Goal: Find specific page/section: Locate a particular part of the current website

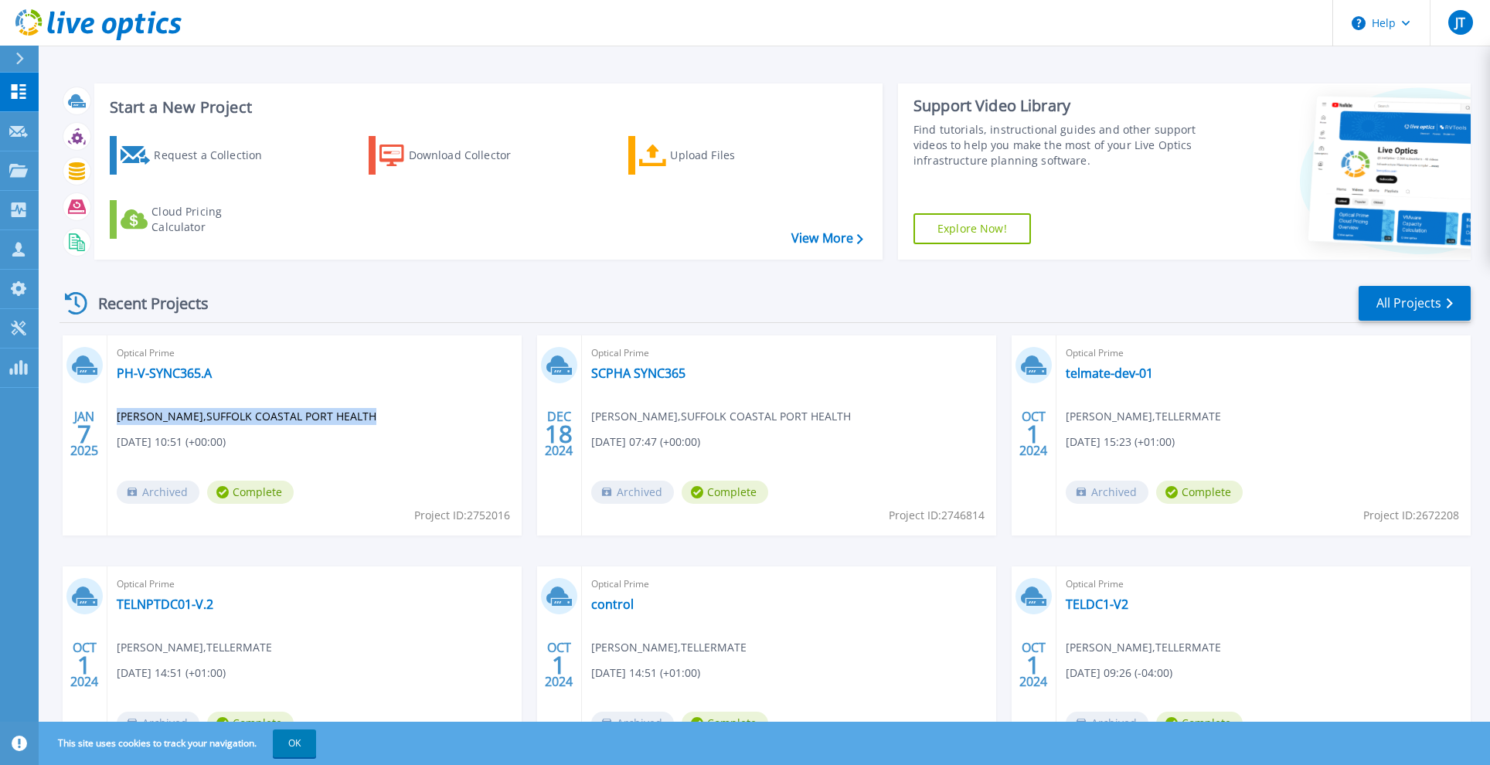
drag, startPoint x: 117, startPoint y: 413, endPoint x: 366, endPoint y: 417, distance: 248.8
click at [366, 417] on span "[PERSON_NAME] , [GEOGRAPHIC_DATA] COASTAL PORT HEALTH" at bounding box center [247, 416] width 260 height 17
drag, startPoint x: 366, startPoint y: 417, endPoint x: 343, endPoint y: 420, distance: 23.3
click at [343, 420] on span "[PERSON_NAME] , [GEOGRAPHIC_DATA] COASTAL PORT HEALTH" at bounding box center [247, 416] width 260 height 17
click at [226, 446] on span "[DATE] 10:51 (+00:00)" at bounding box center [171, 441] width 109 height 17
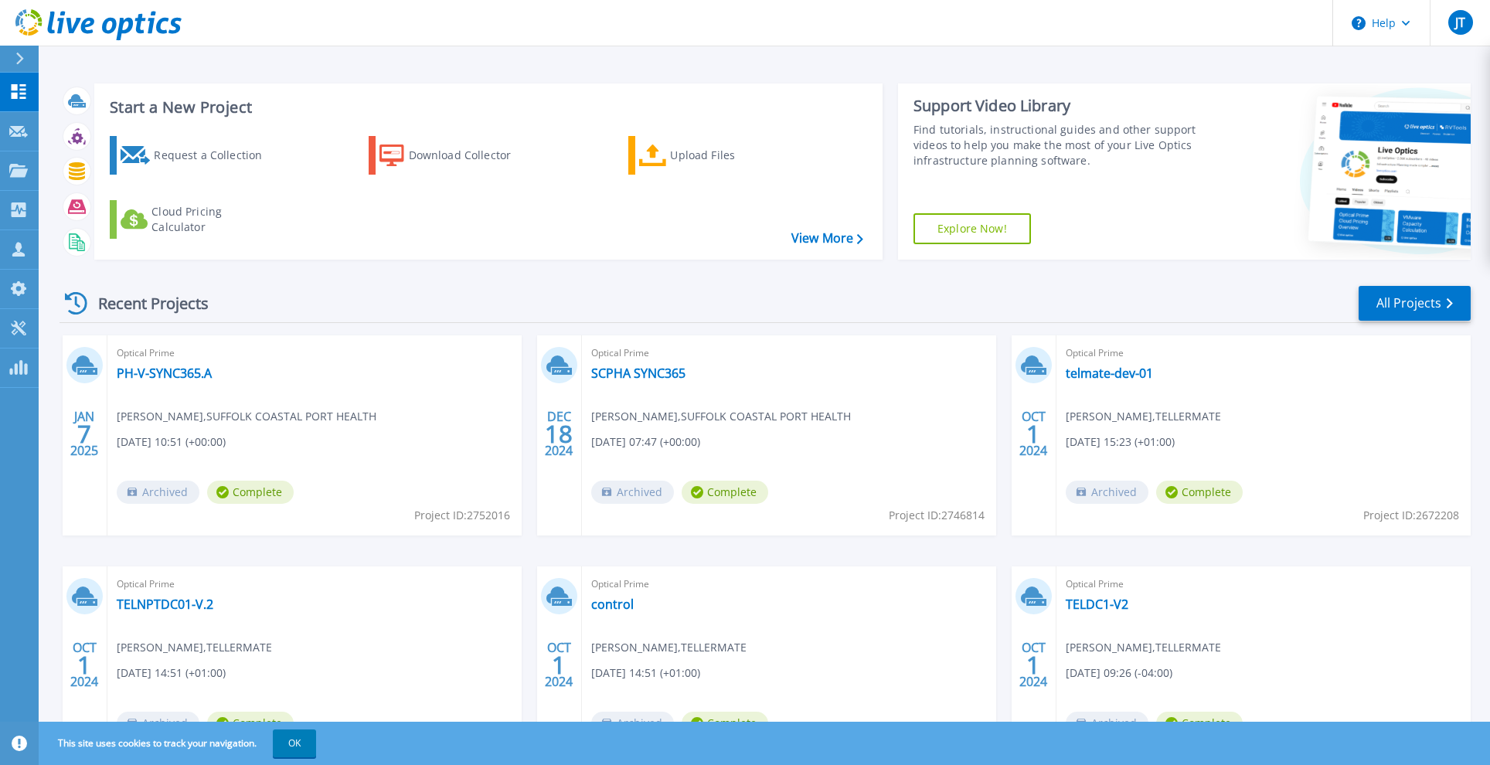
drag, startPoint x: 117, startPoint y: 415, endPoint x: 239, endPoint y: 436, distance: 123.9
click at [239, 436] on div "Optical Prime PH-V-SYNC365.A [PERSON_NAME] , SUFFOLK COASTAL PORT HEALTH [DATE]…" at bounding box center [314, 435] width 414 height 200
drag, startPoint x: 239, startPoint y: 436, endPoint x: 245, endPoint y: 442, distance: 8.7
click at [226, 441] on span "[DATE] 10:51 (+00:00)" at bounding box center [171, 441] width 109 height 17
drag, startPoint x: 257, startPoint y: 444, endPoint x: 176, endPoint y: 442, distance: 81.1
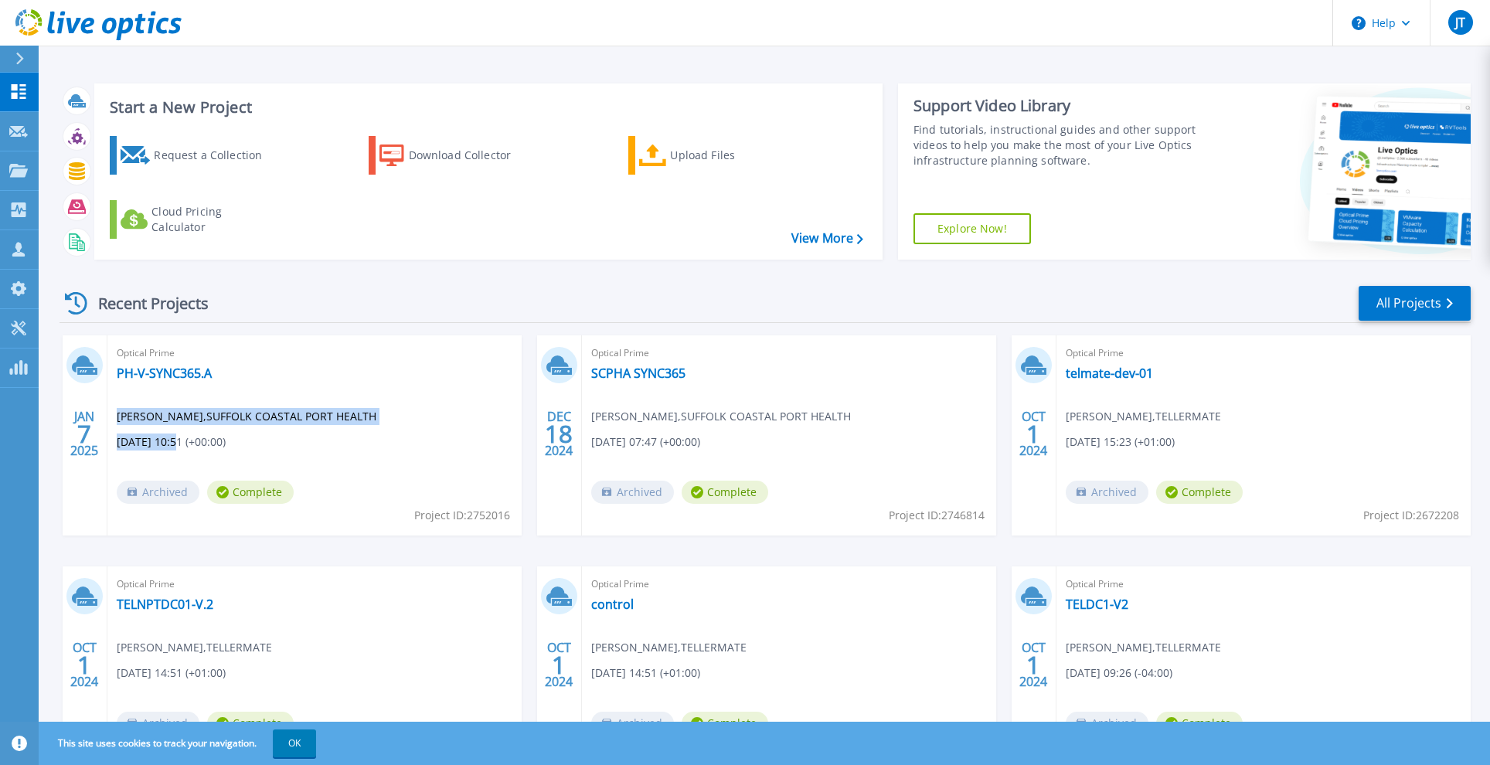
click at [176, 442] on div "Optical Prime PH-V-SYNC365.A [PERSON_NAME] , SUFFOLK COASTAL PORT HEALTH [DATE]…" at bounding box center [314, 435] width 414 height 200
drag, startPoint x: 176, startPoint y: 442, endPoint x: 146, endPoint y: 416, distance: 39.5
click at [146, 416] on span "[PERSON_NAME] , [GEOGRAPHIC_DATA] COASTAL PORT HEALTH" at bounding box center [247, 416] width 260 height 17
